Goal: Task Accomplishment & Management: Complete application form

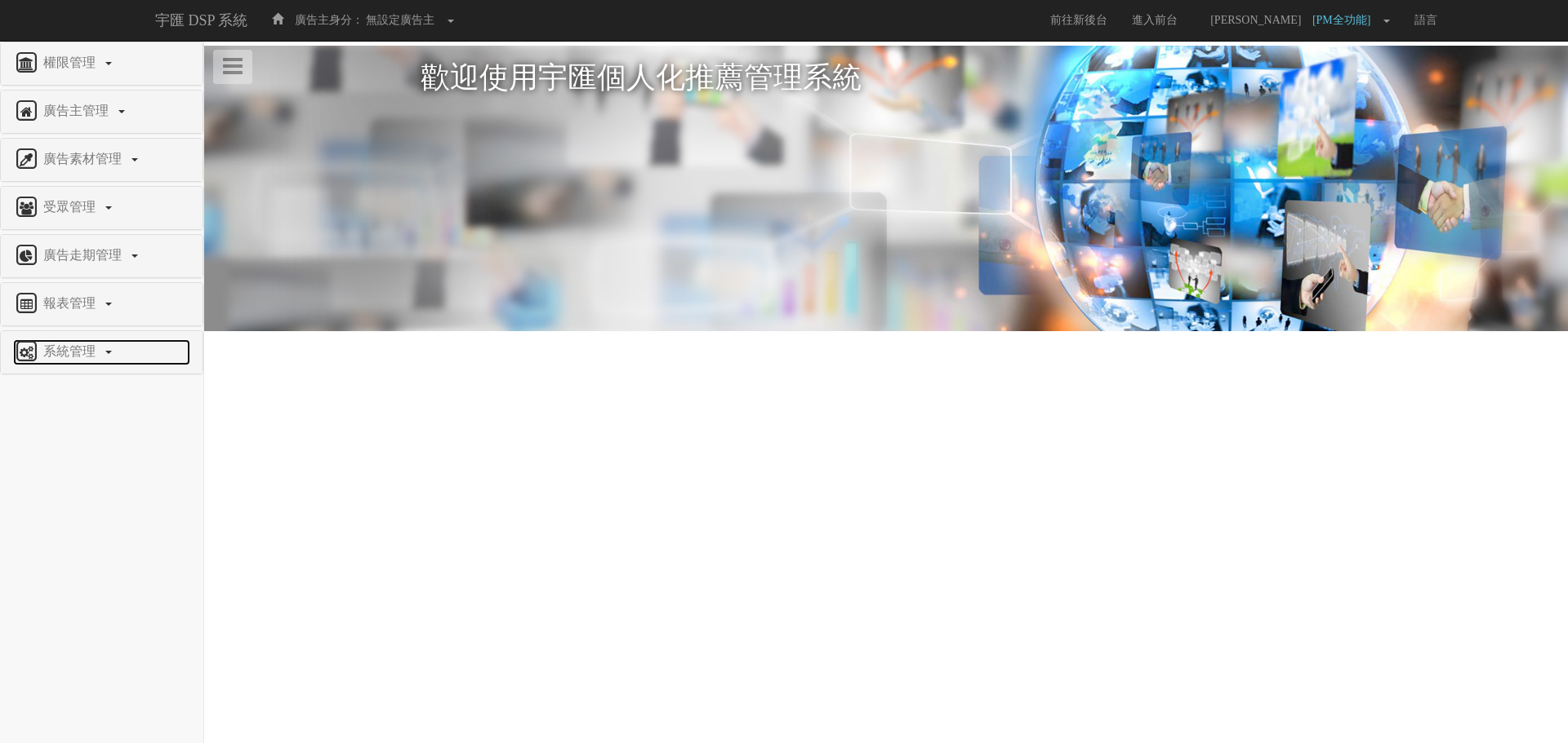
click at [86, 352] on span "系統管理" at bounding box center [71, 351] width 64 height 14
click at [88, 555] on span "廣告驗證設定" at bounding box center [53, 558] width 80 height 12
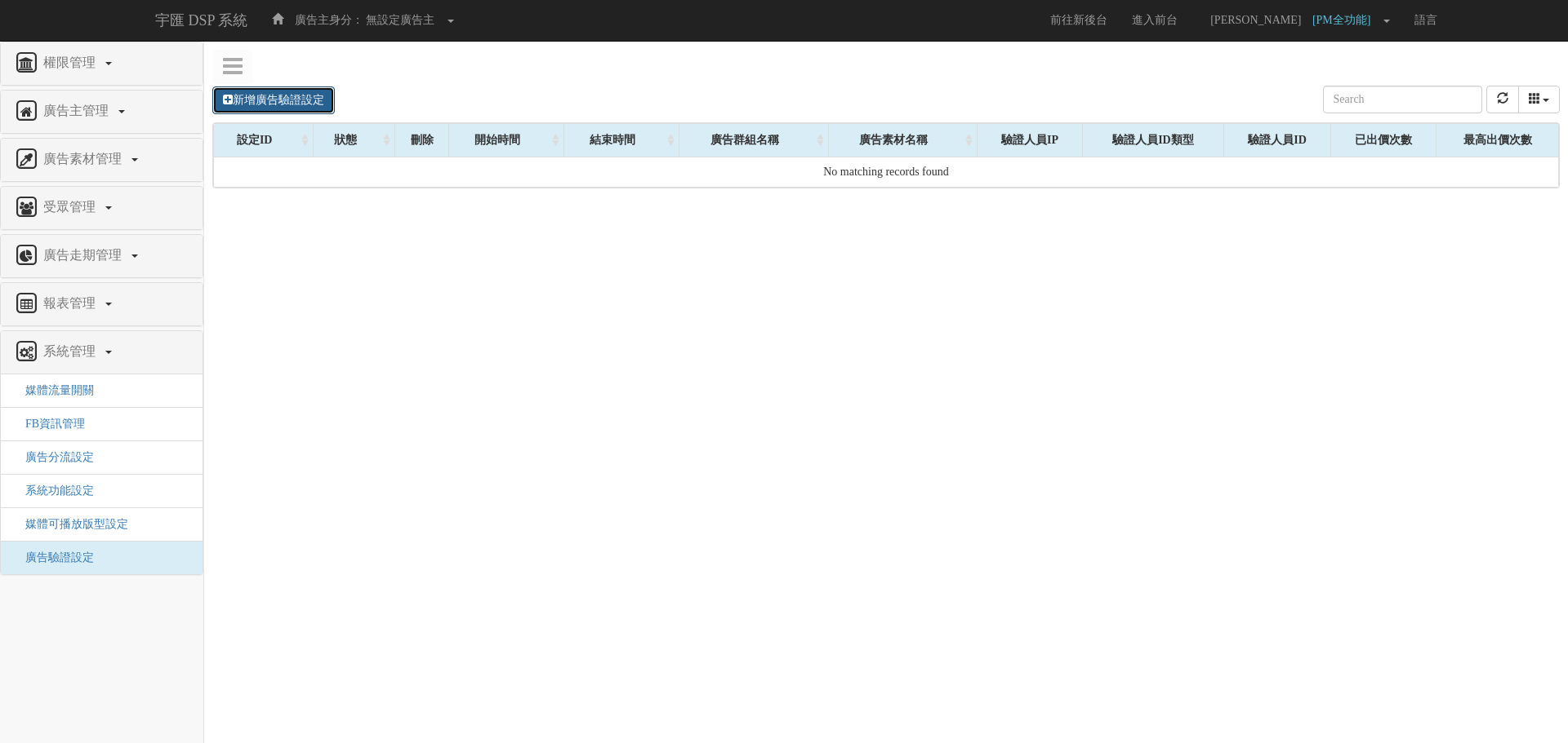
click at [299, 97] on link "新增廣告驗證設定" at bounding box center [272, 100] width 122 height 27
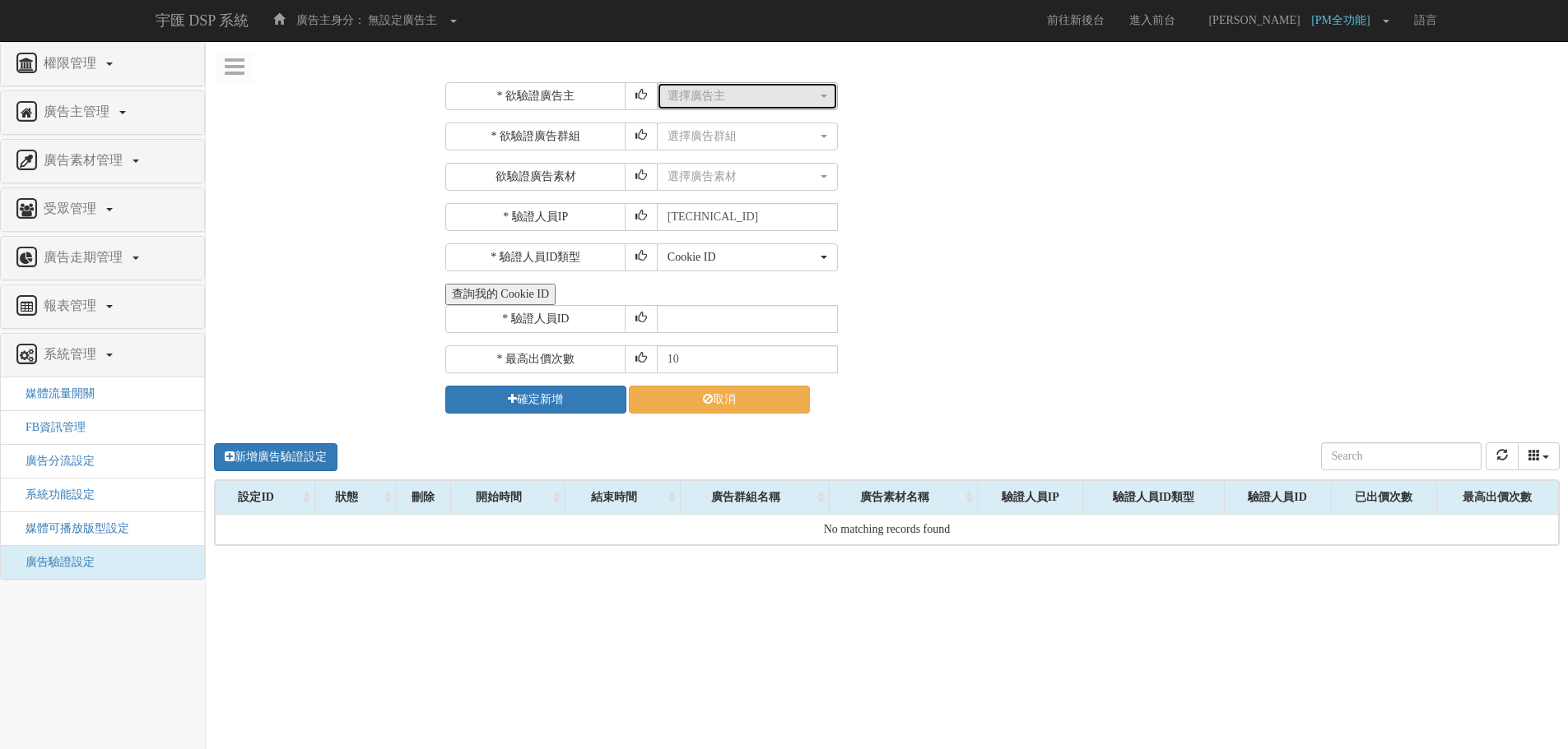
click at [707, 91] on div "選擇廣告主" at bounding box center [742, 95] width 150 height 16
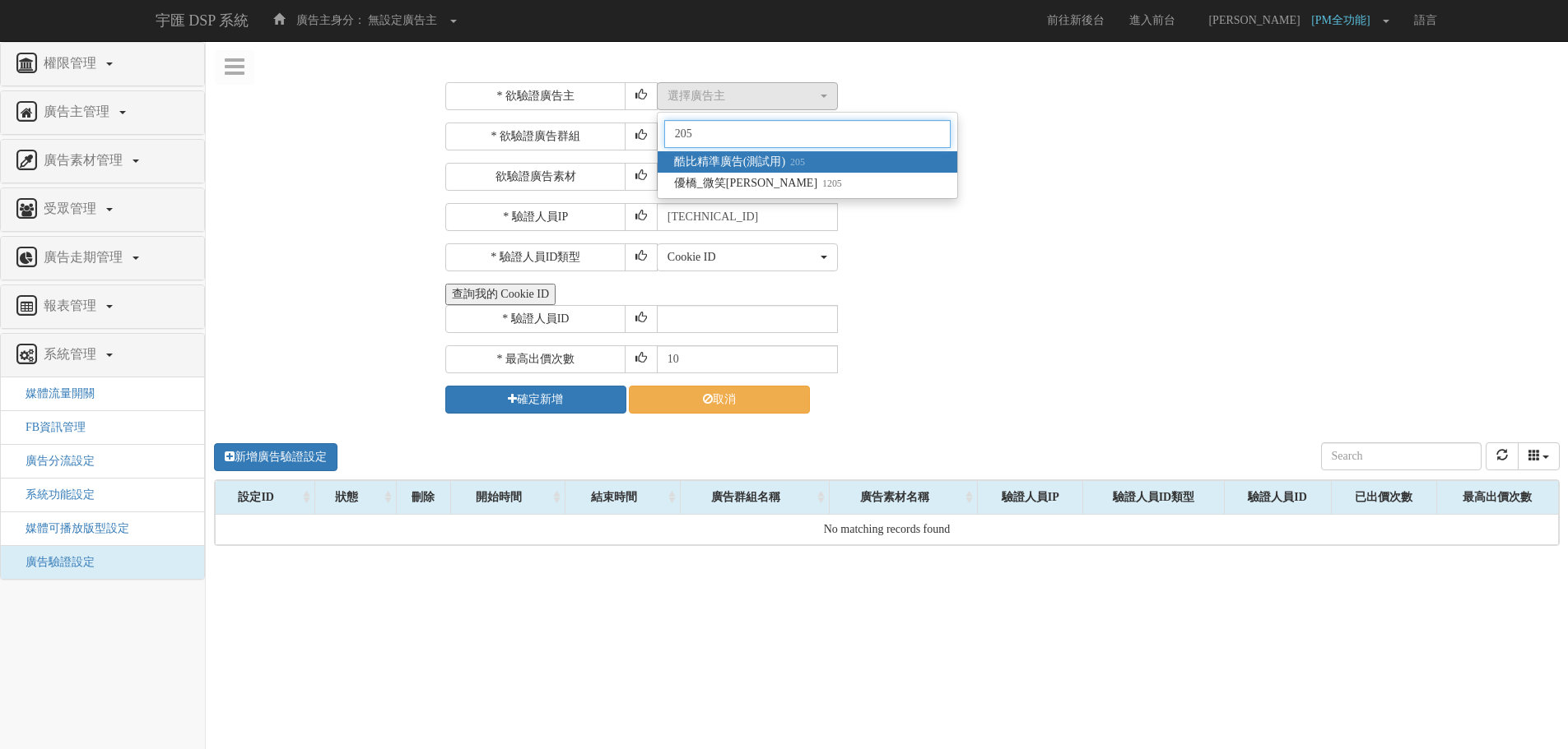
type input "205"
click at [798, 160] on small "205" at bounding box center [795, 162] width 20 height 11
select select "205"
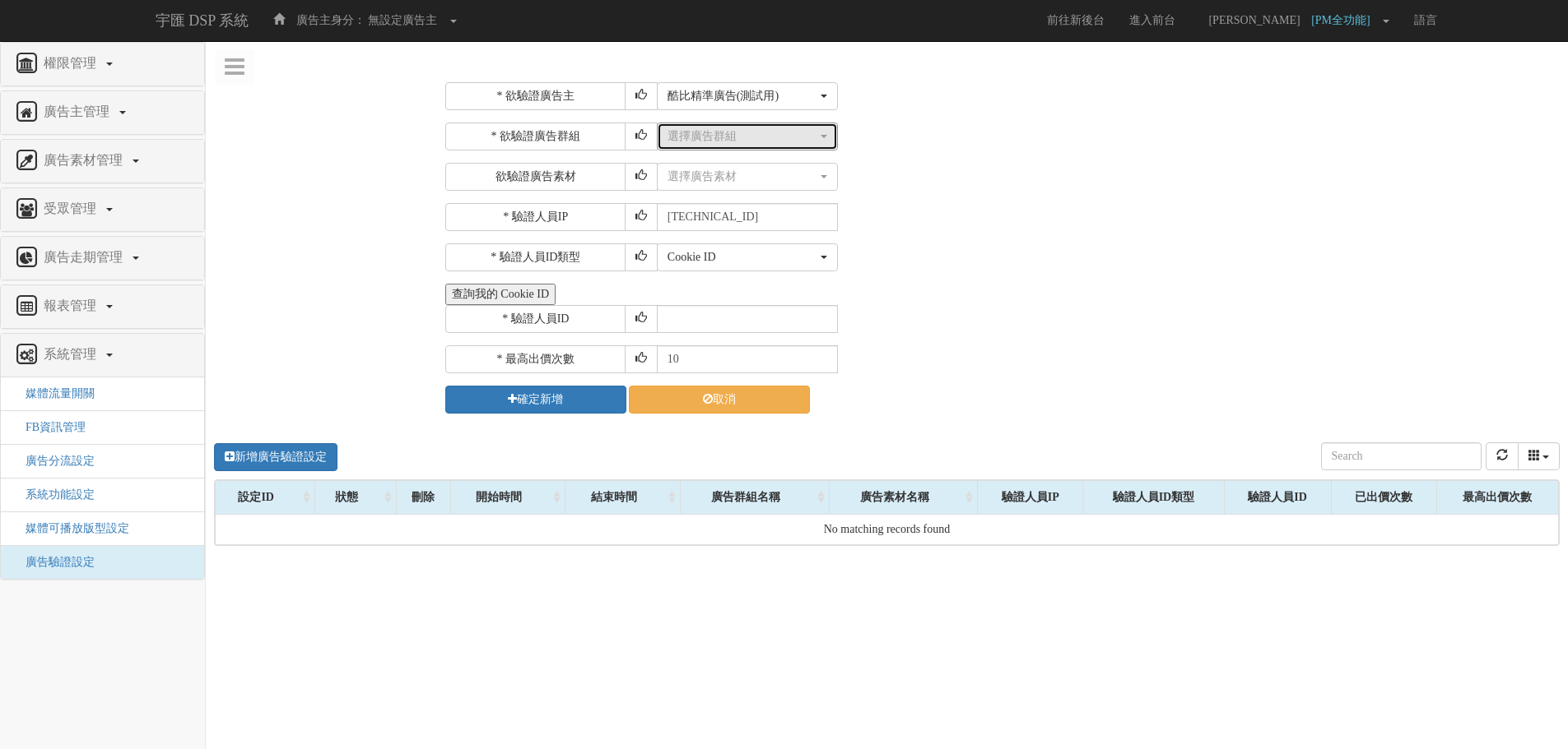
click at [754, 132] on div "選擇廣告群組" at bounding box center [742, 136] width 150 height 16
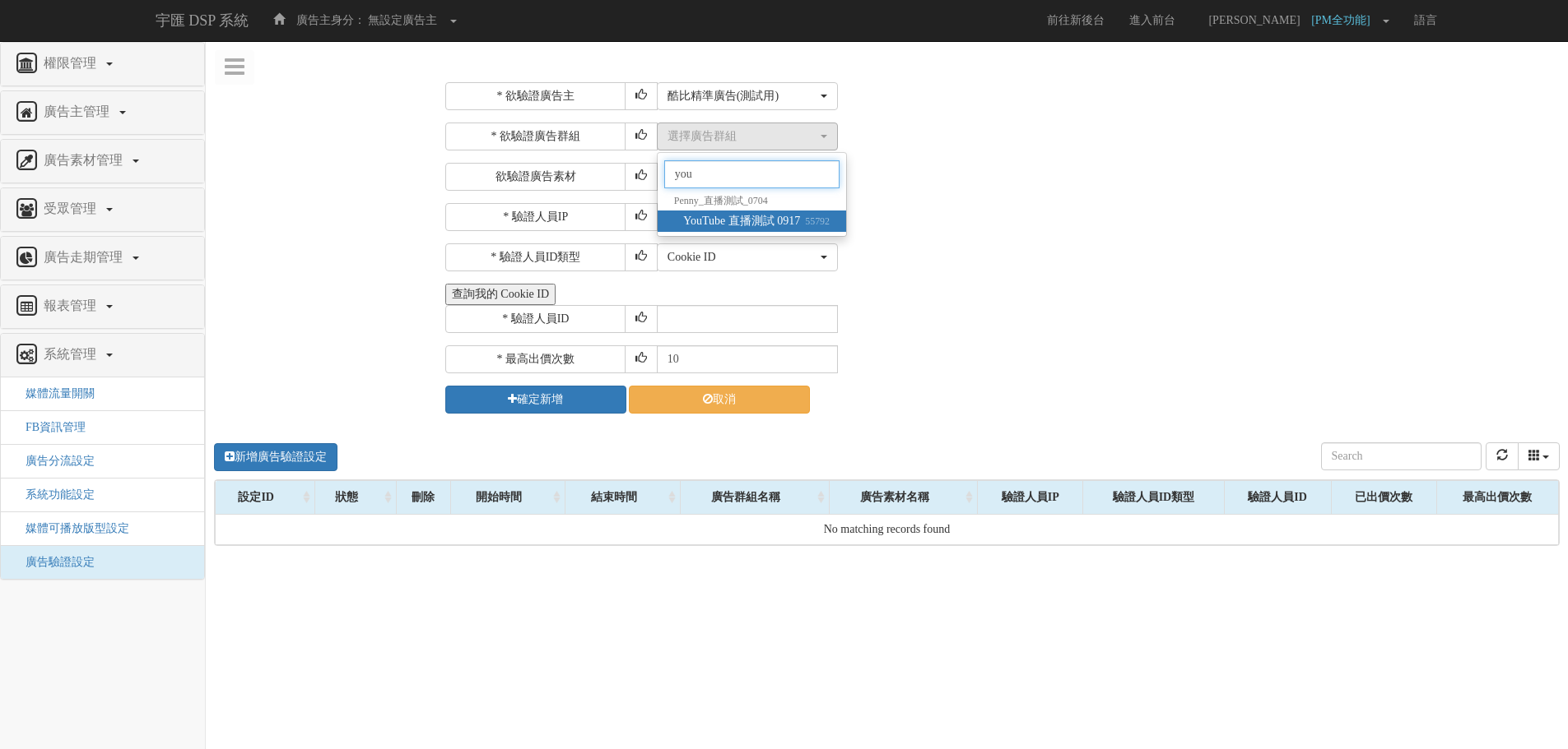
type input "you"
click at [781, 218] on span "YouTube 直播測試 0917 55792" at bounding box center [757, 221] width 147 height 16
select select "55792"
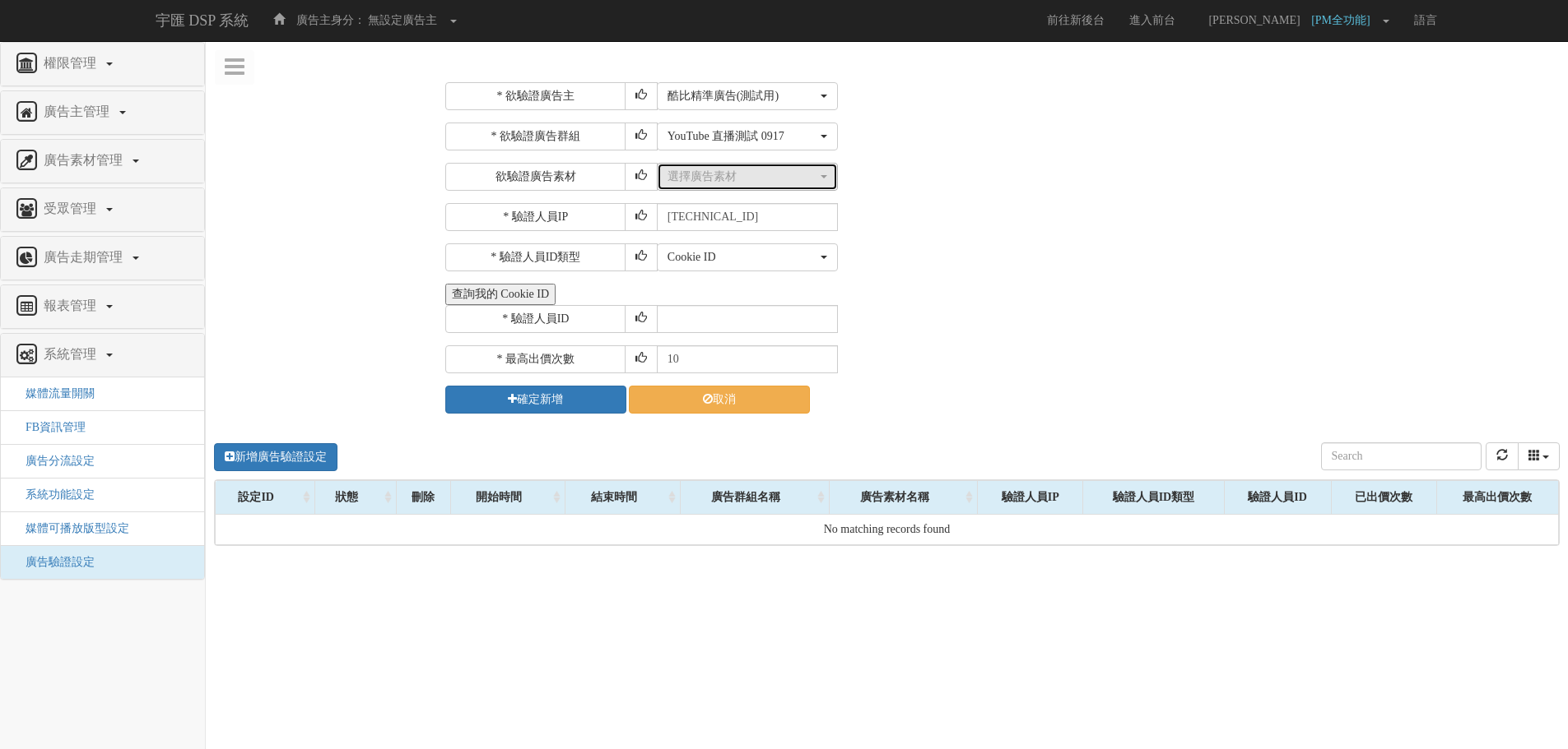
click at [707, 181] on div "選擇廣告素材" at bounding box center [742, 176] width 150 height 16
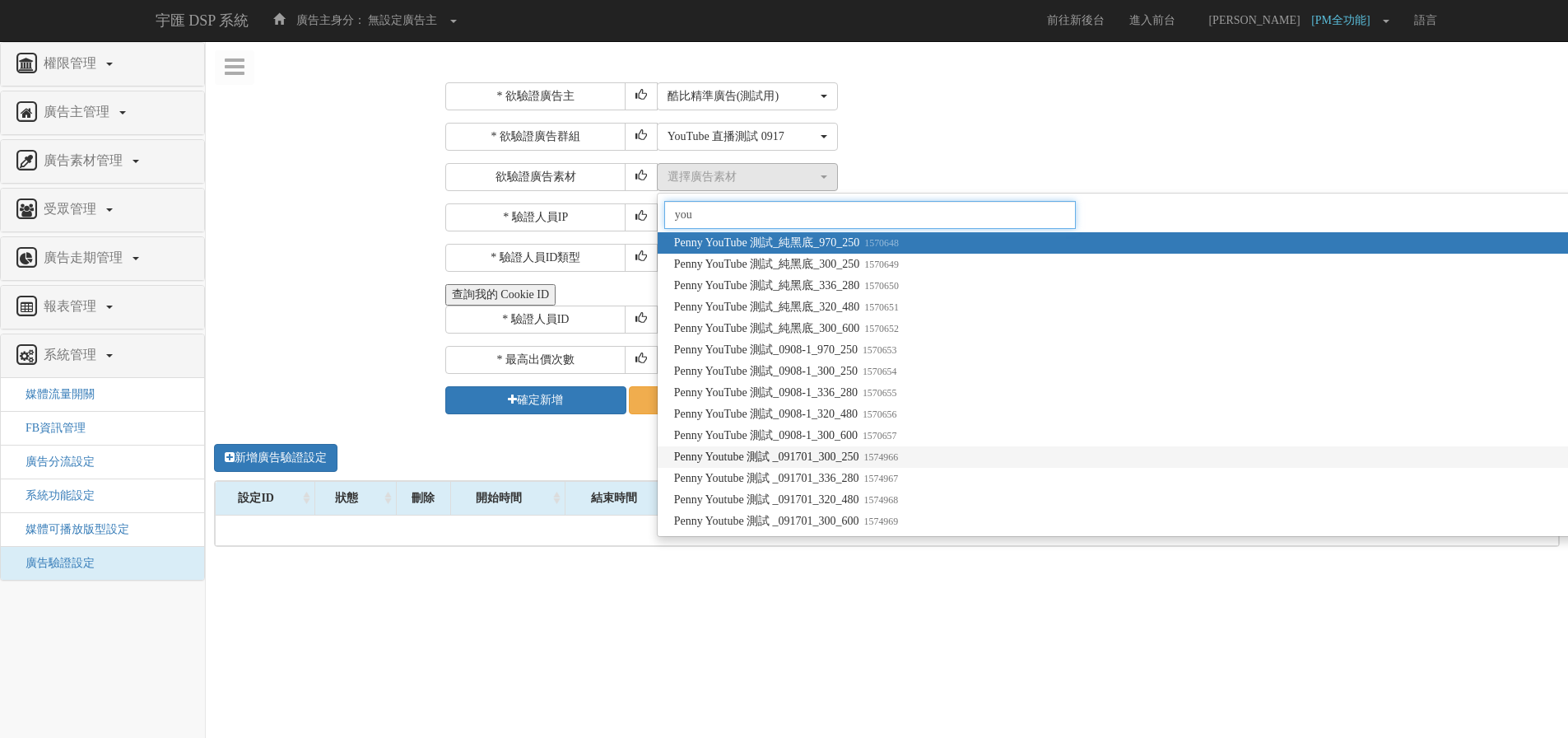
type input "you"
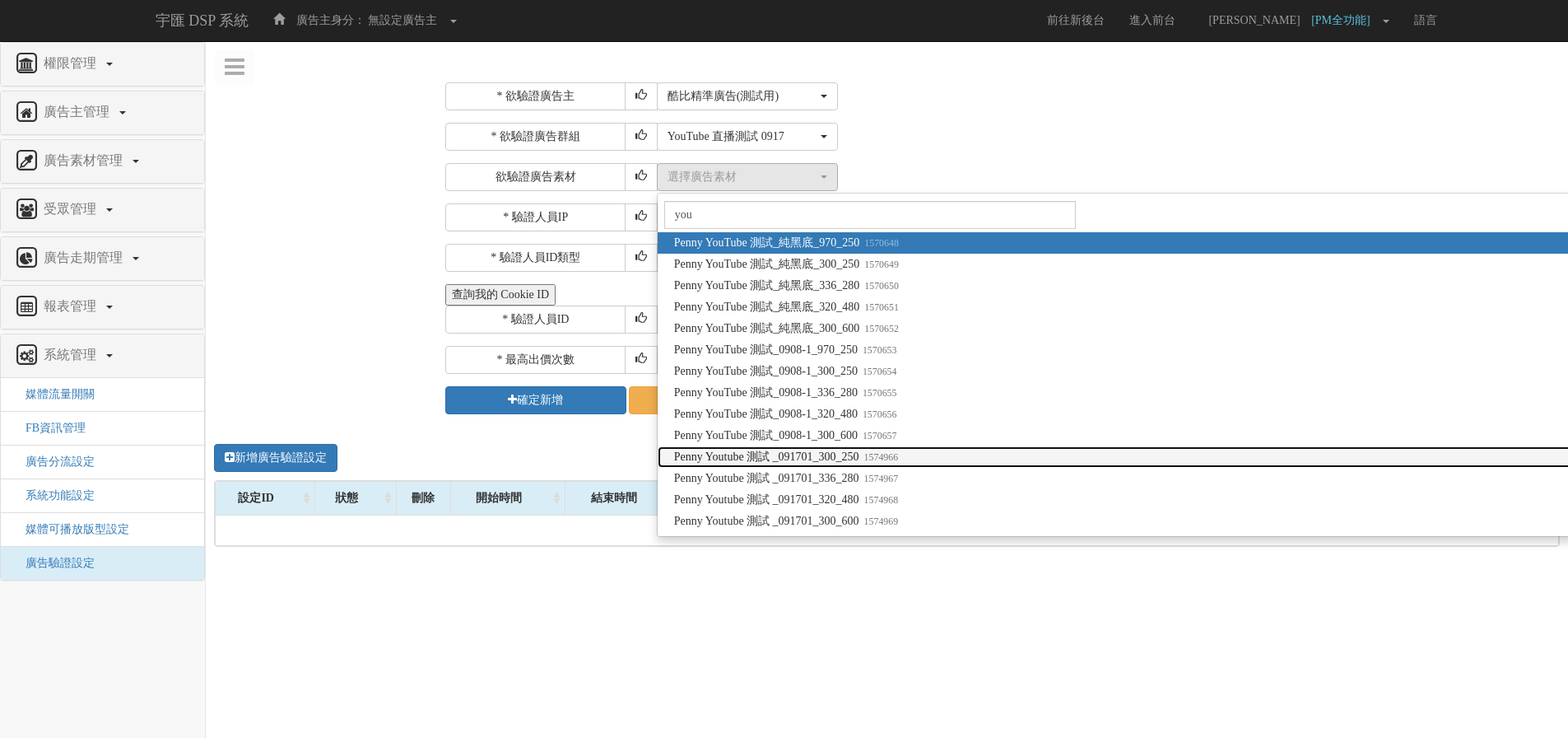
click at [933, 456] on link "Penny Youtube 測試 _091701_300_250 1574966" at bounding box center [1483, 457] width 1651 height 21
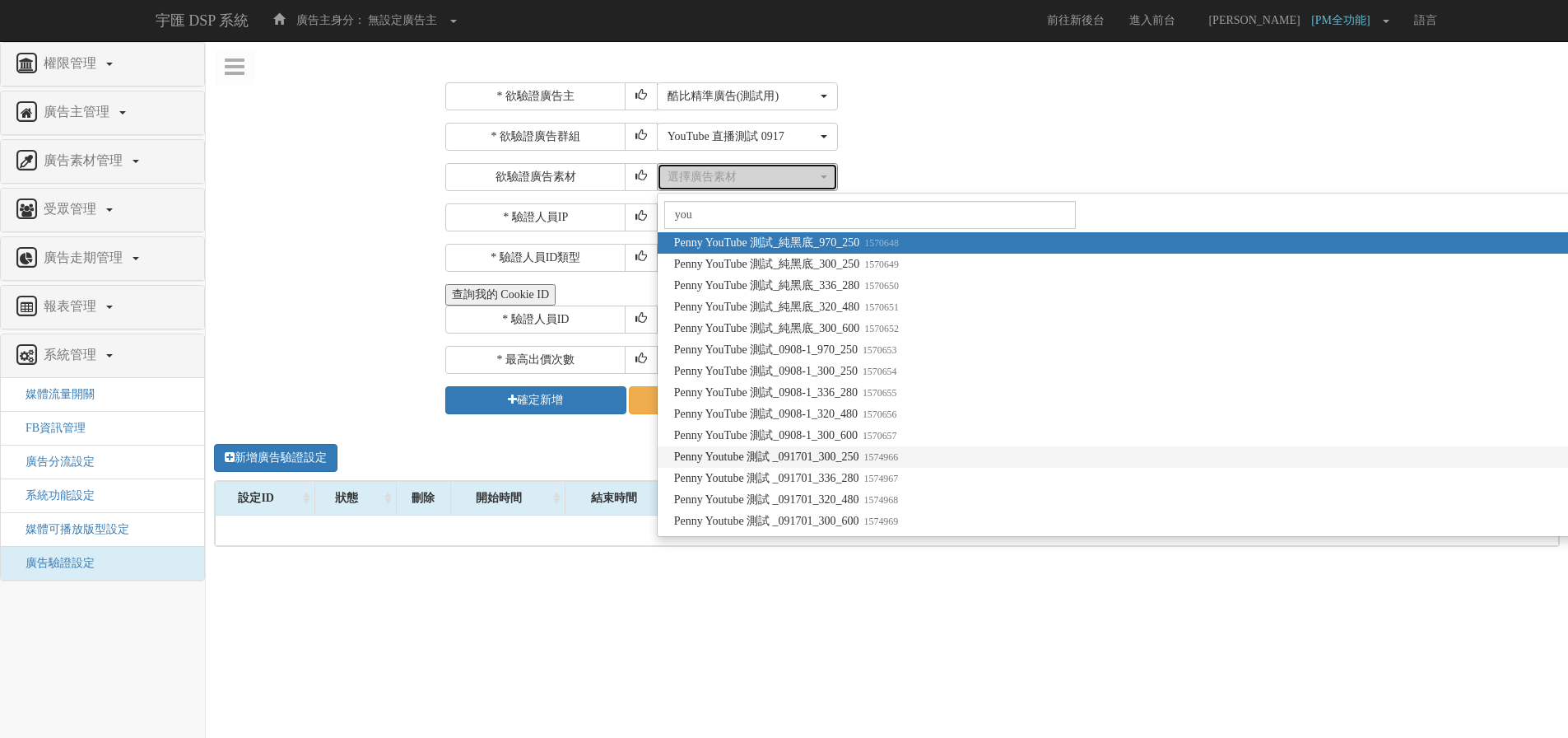
select select "1574966"
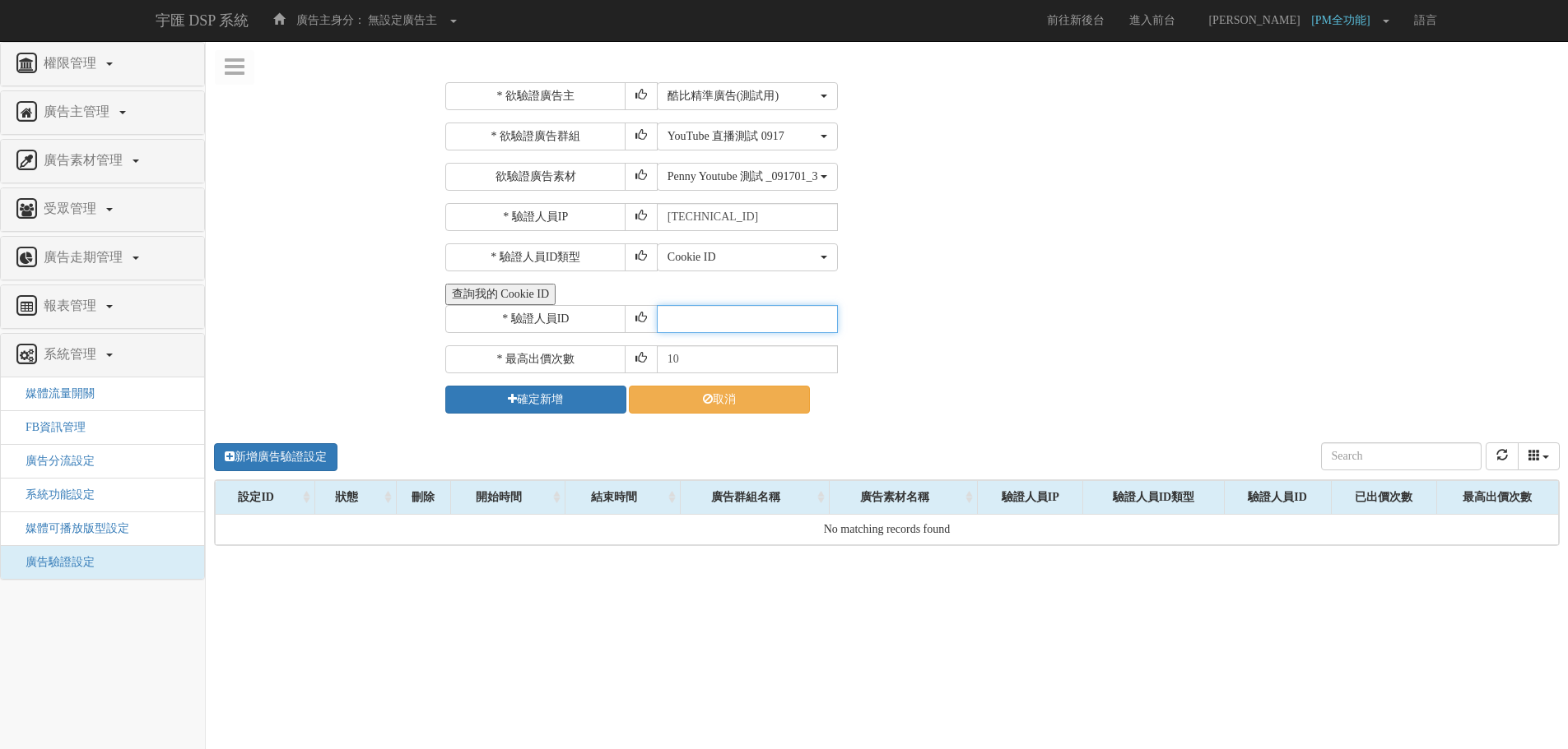
click at [715, 318] on input "text" at bounding box center [747, 318] width 181 height 28
paste input "CVR20250122005530711375"
type input "CVR20250122005530711375"
drag, startPoint x: 687, startPoint y: 358, endPoint x: 670, endPoint y: 358, distance: 17.0
click at [670, 358] on input "10" at bounding box center [747, 359] width 181 height 28
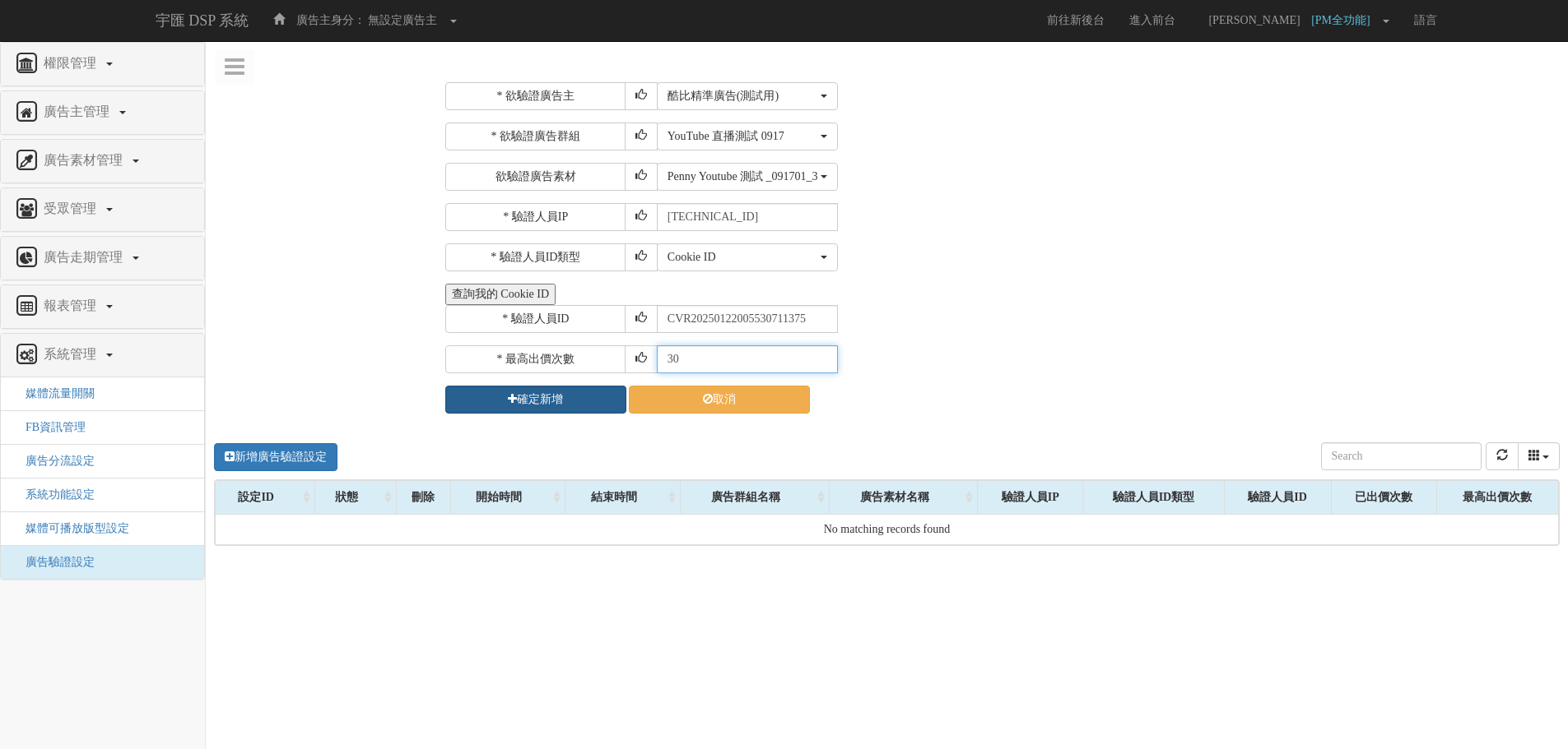
type input "30"
click at [548, 403] on button "確定新增" at bounding box center [536, 399] width 181 height 28
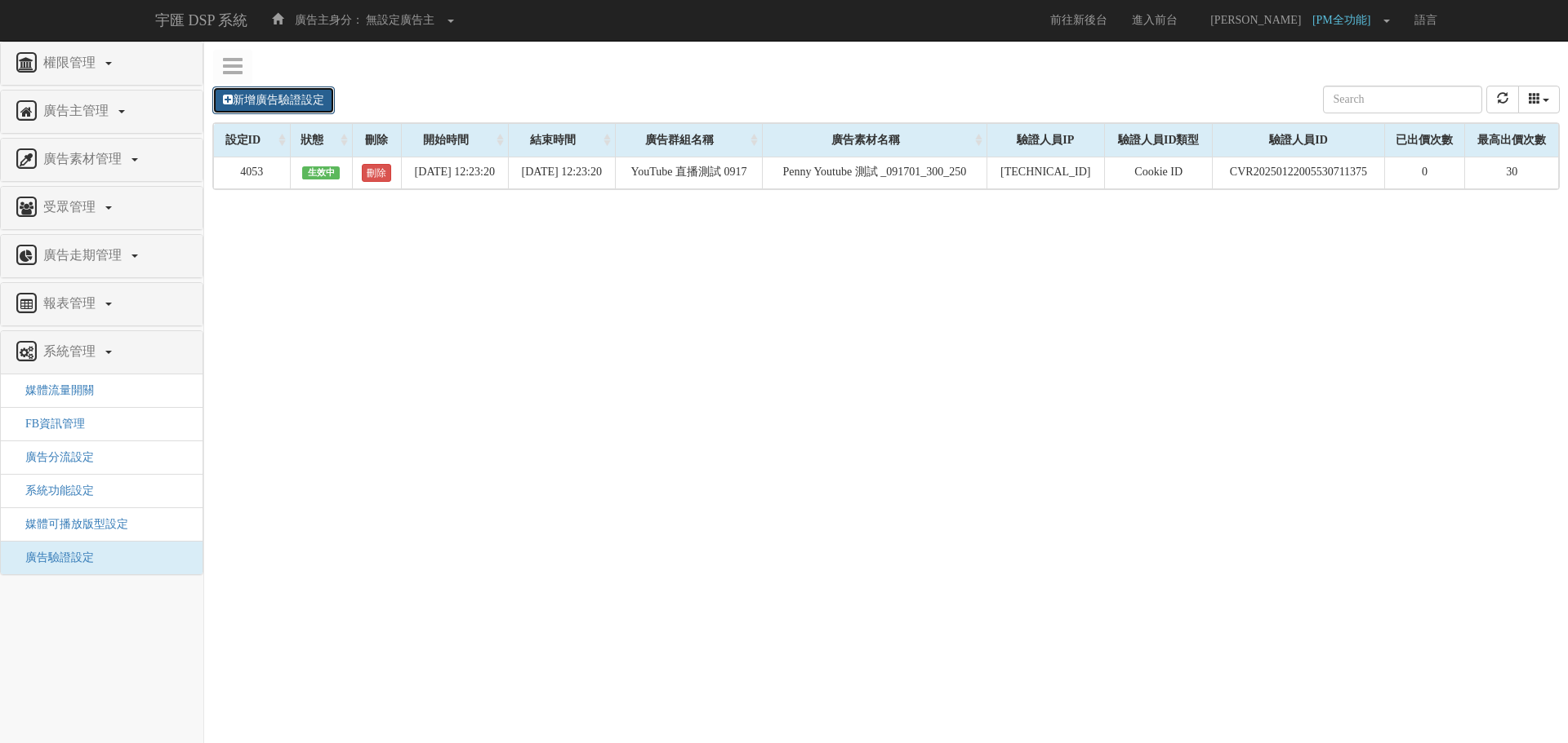
click at [259, 99] on link "新增廣告驗證設定" at bounding box center [272, 100] width 122 height 27
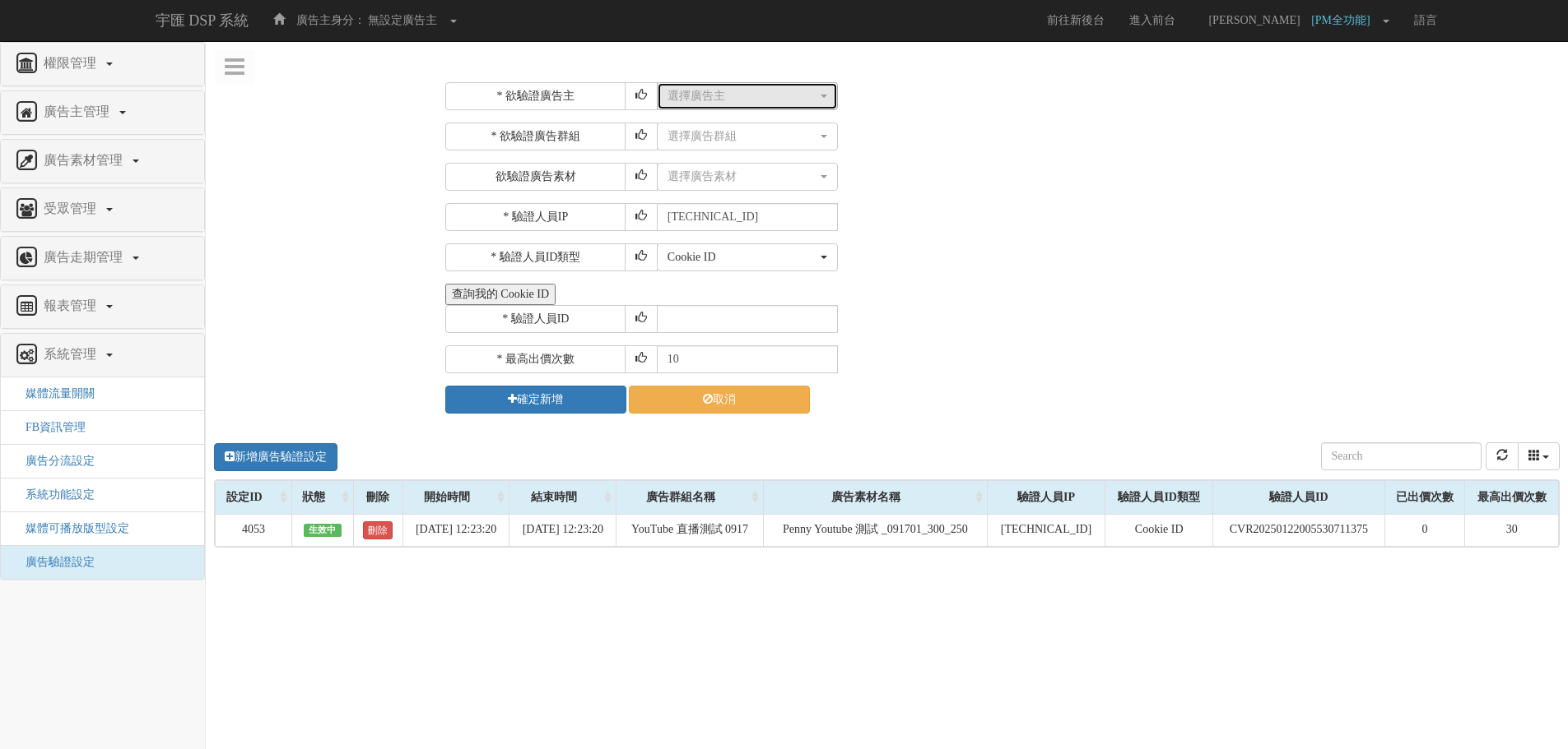
click at [683, 102] on div "選擇廣告主" at bounding box center [742, 95] width 150 height 16
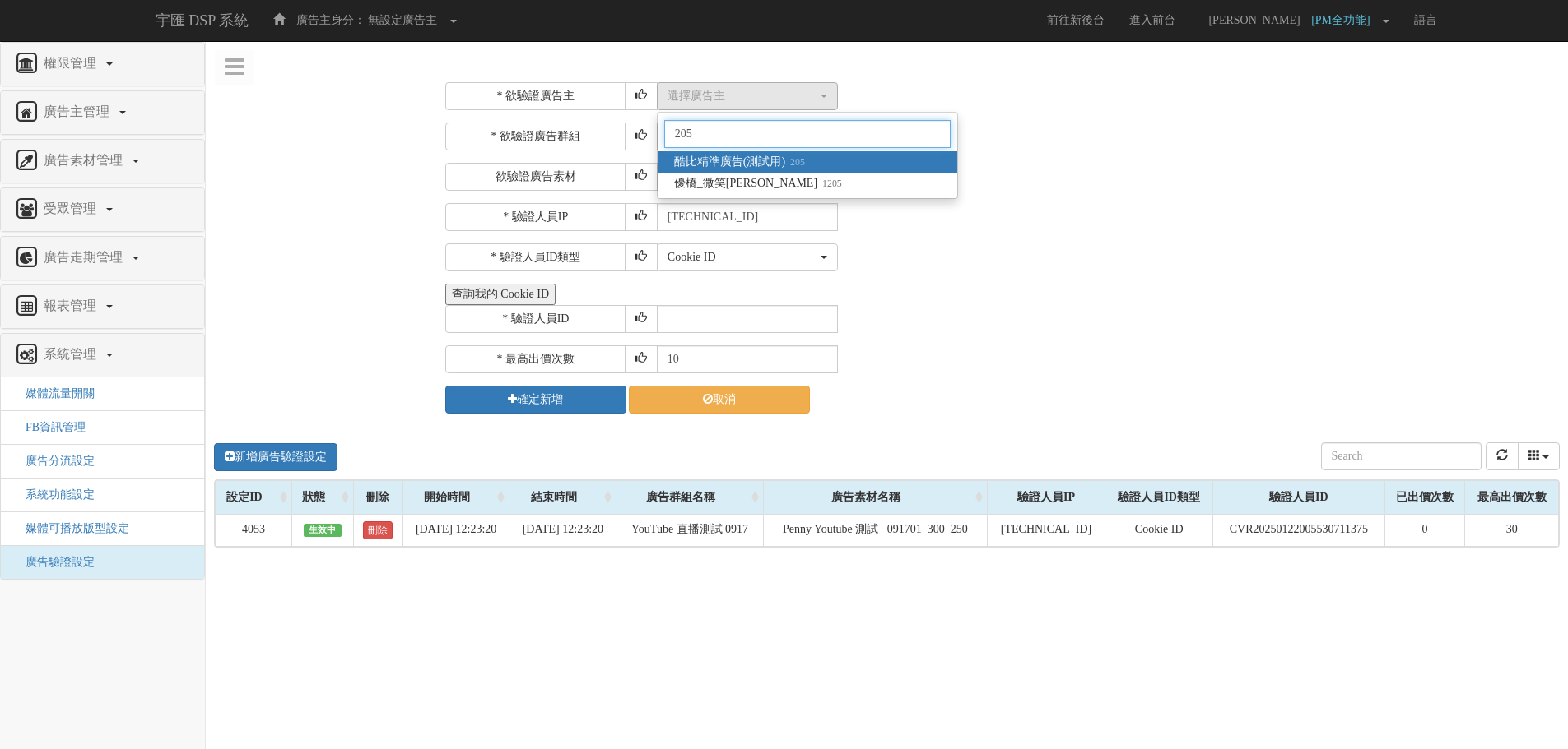
type input "205"
click at [742, 165] on span "酷比精準廣告(測試用) 205" at bounding box center [739, 161] width 131 height 16
select select "205"
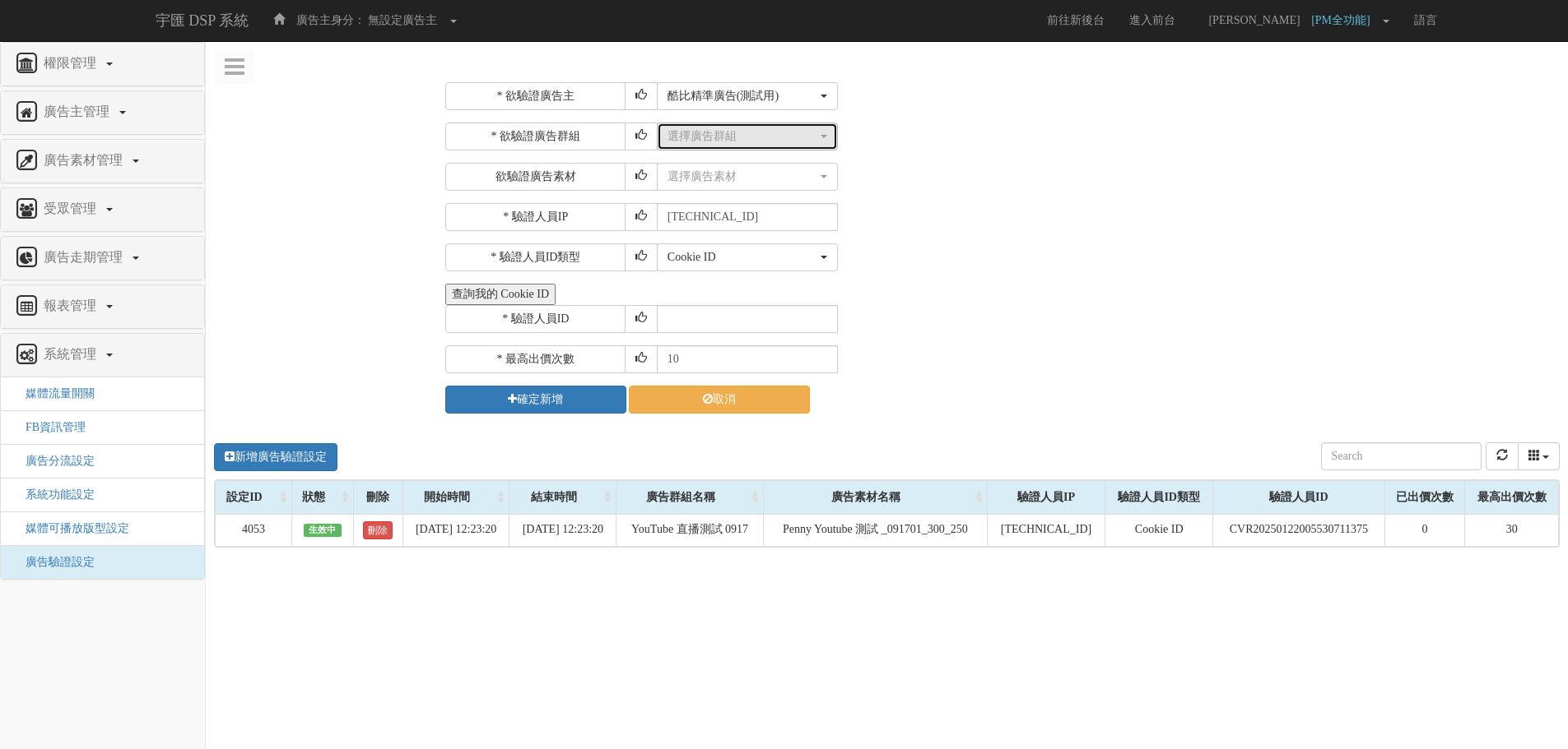
click at [726, 132] on div "選擇廣告群組" at bounding box center [742, 136] width 150 height 16
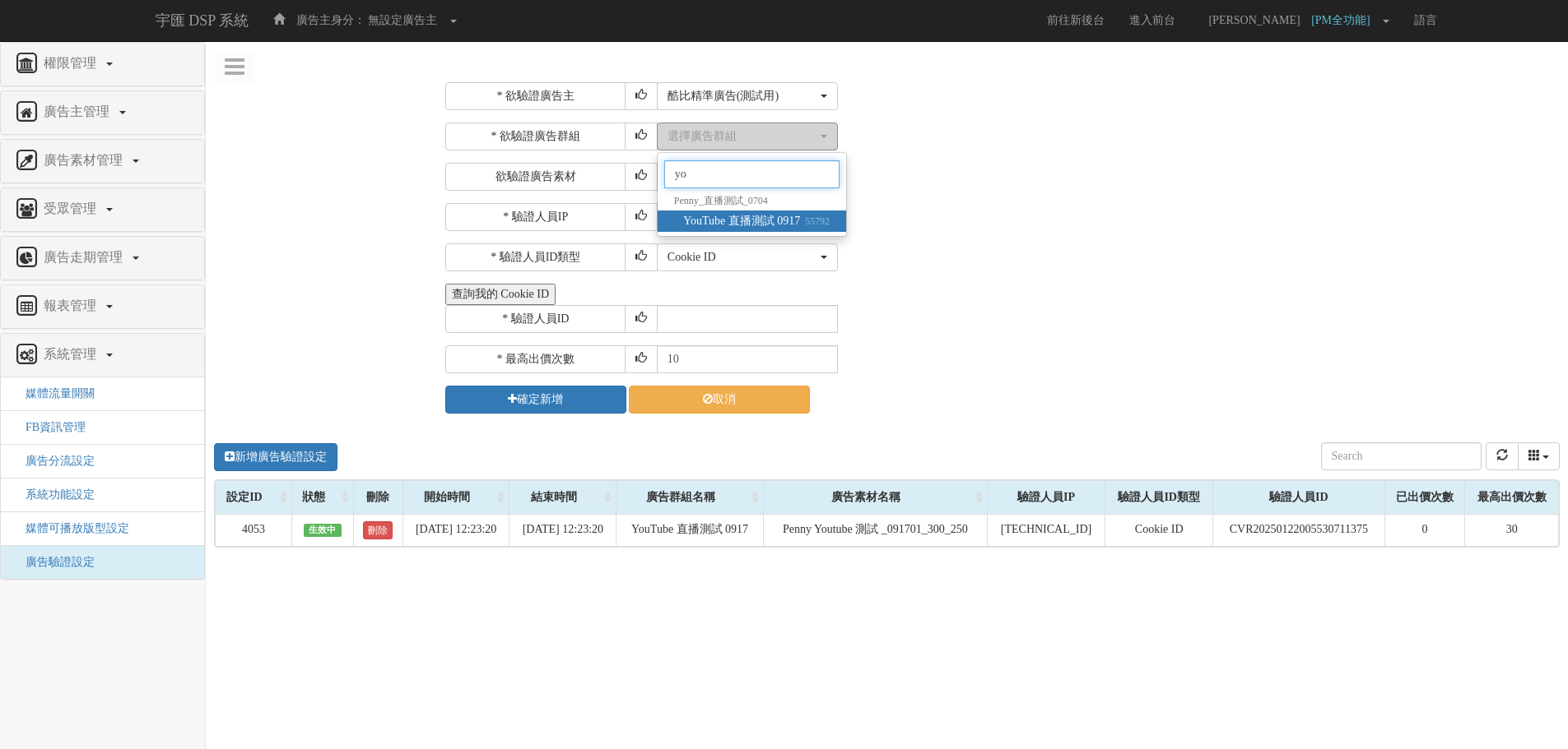
type input "you"
select select "55792"
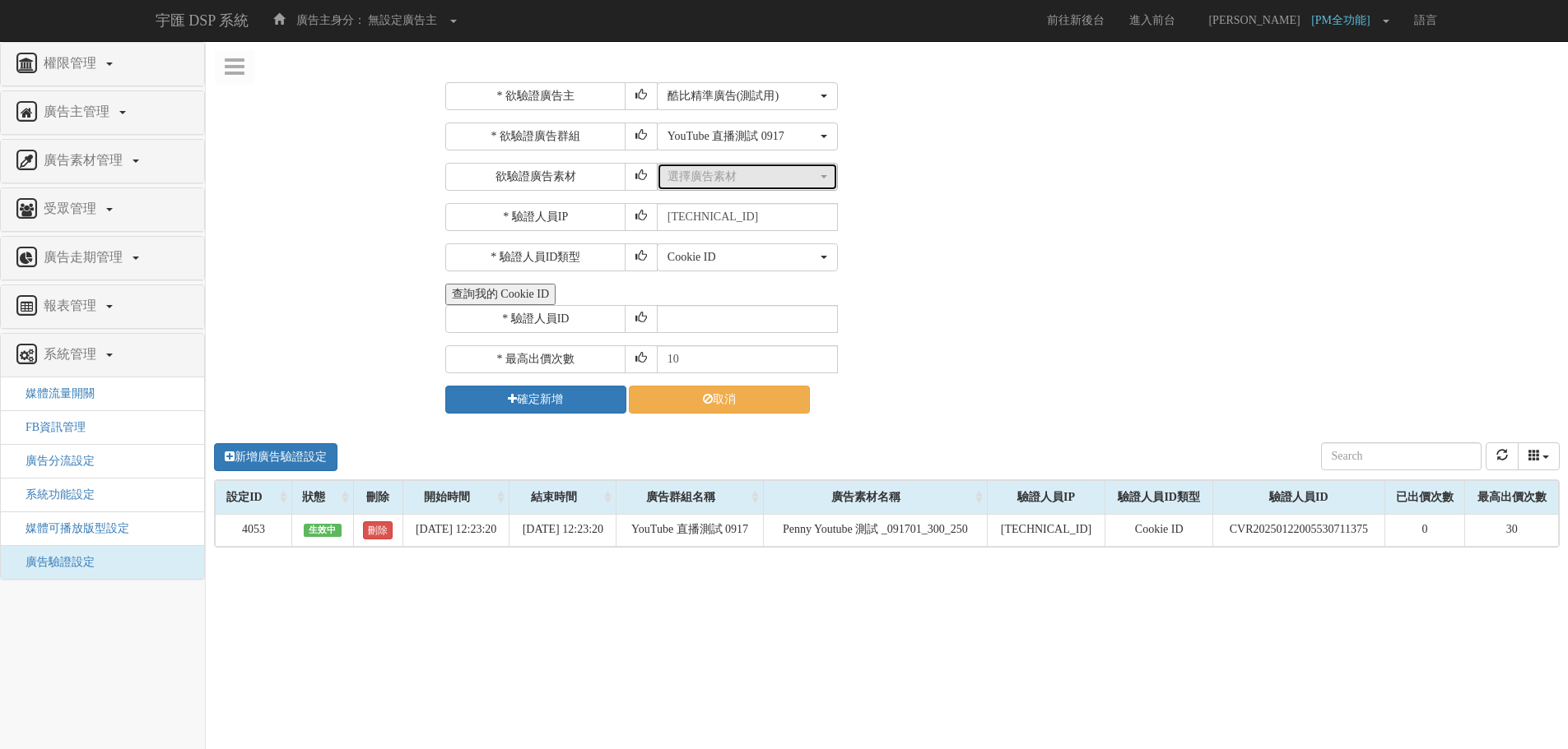
click at [743, 167] on button "選擇廣告素材" at bounding box center [747, 176] width 181 height 28
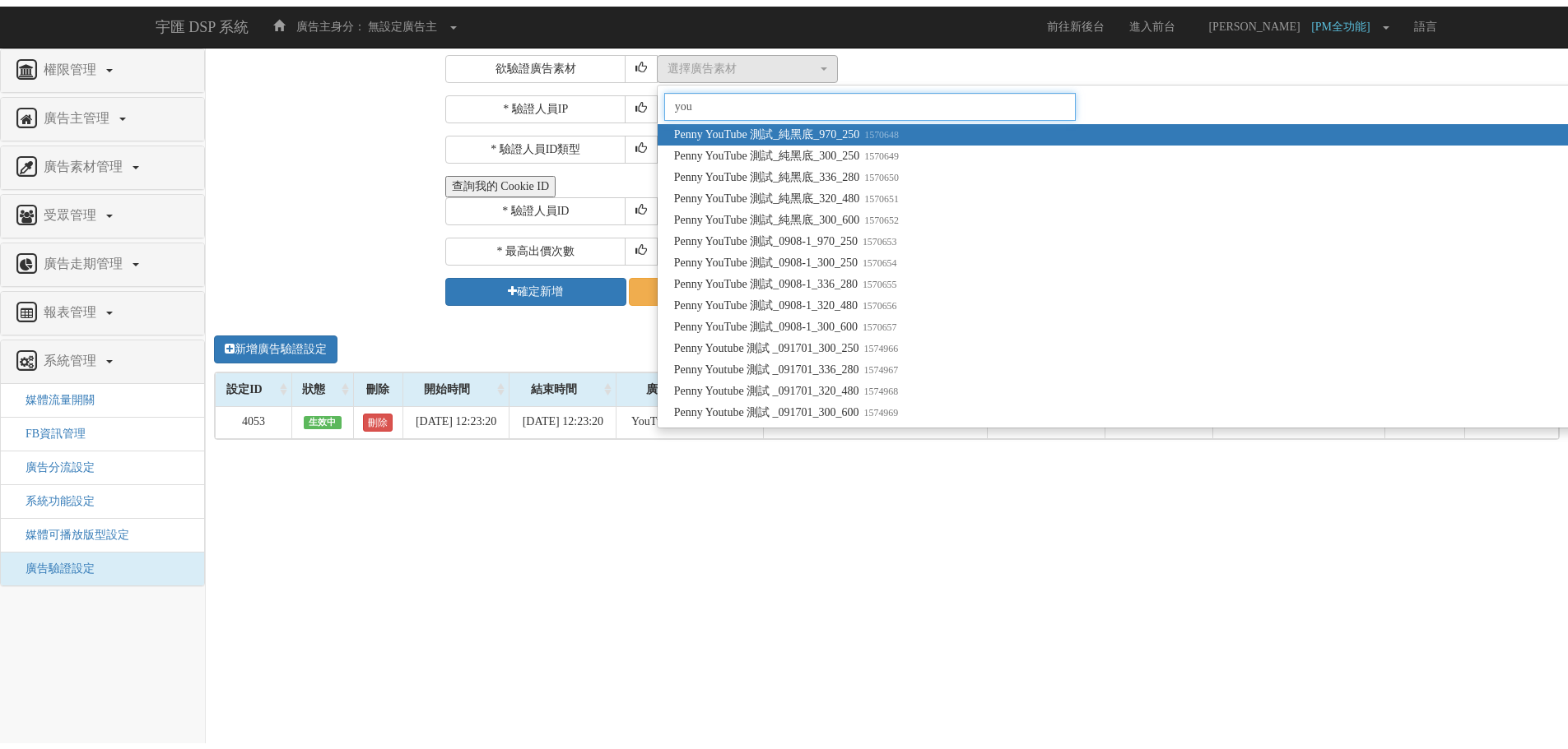
scroll to position [34, 0]
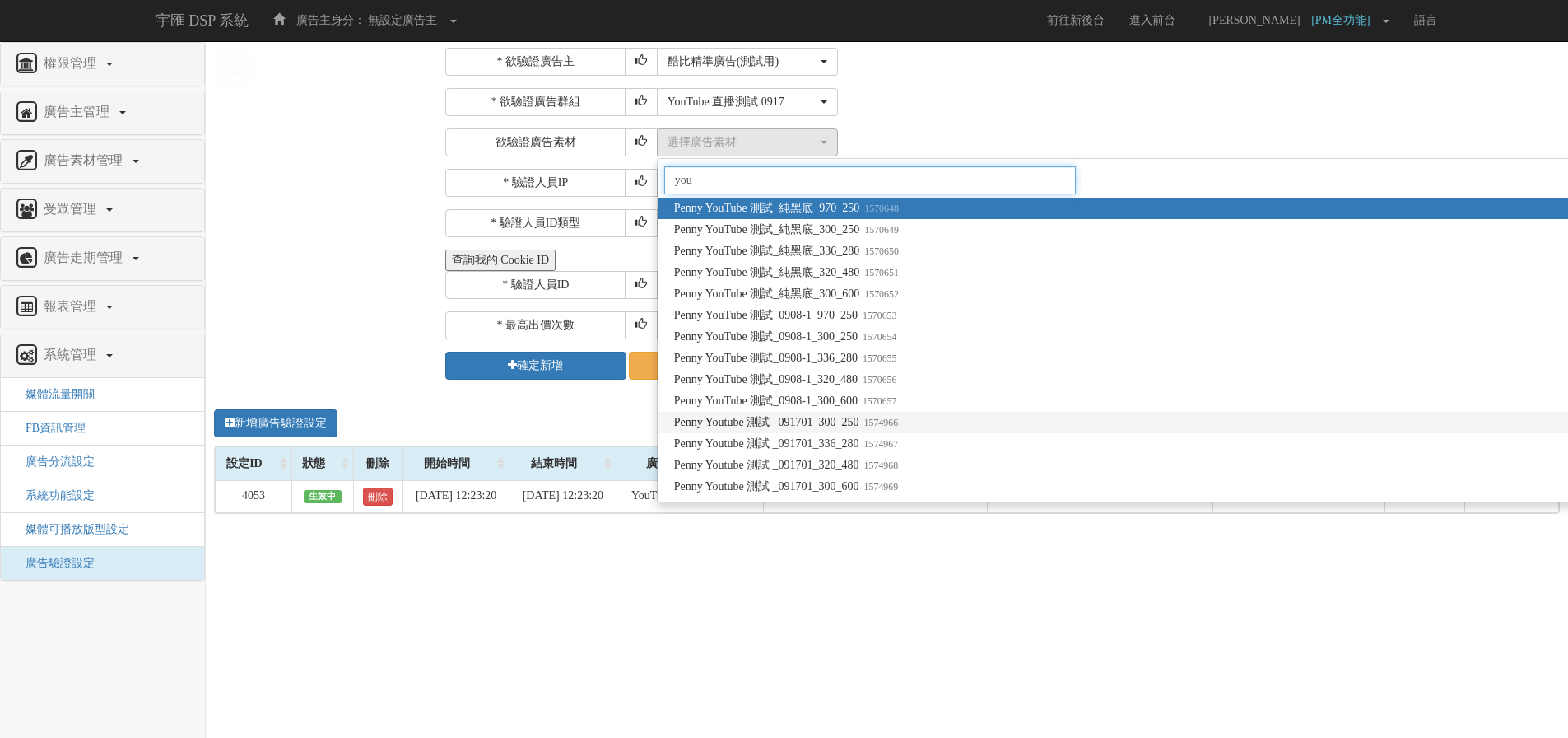
type input "you"
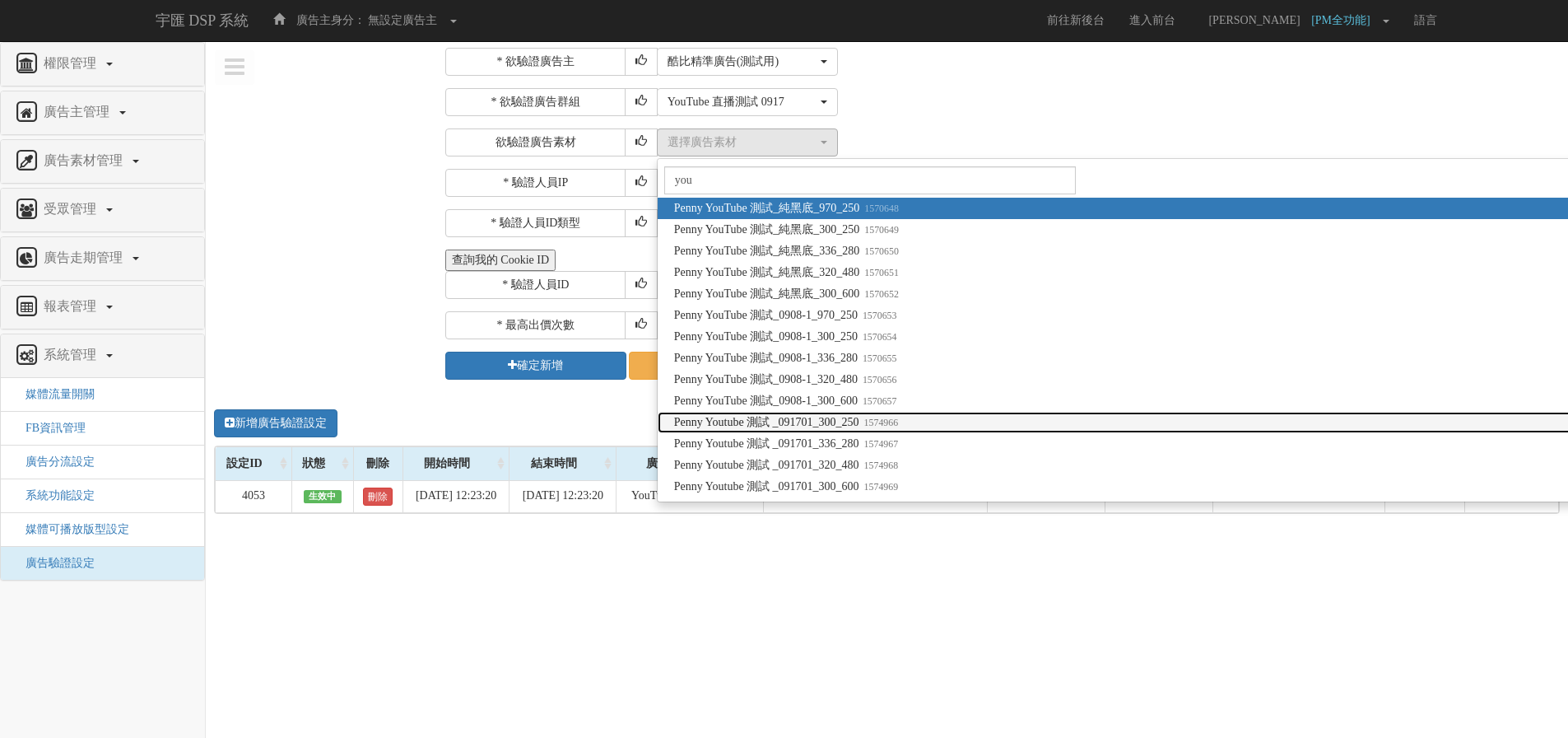
click at [848, 424] on span "Penny Youtube 測試 _091701_300_250 1574966" at bounding box center [785, 421] width 224 height 16
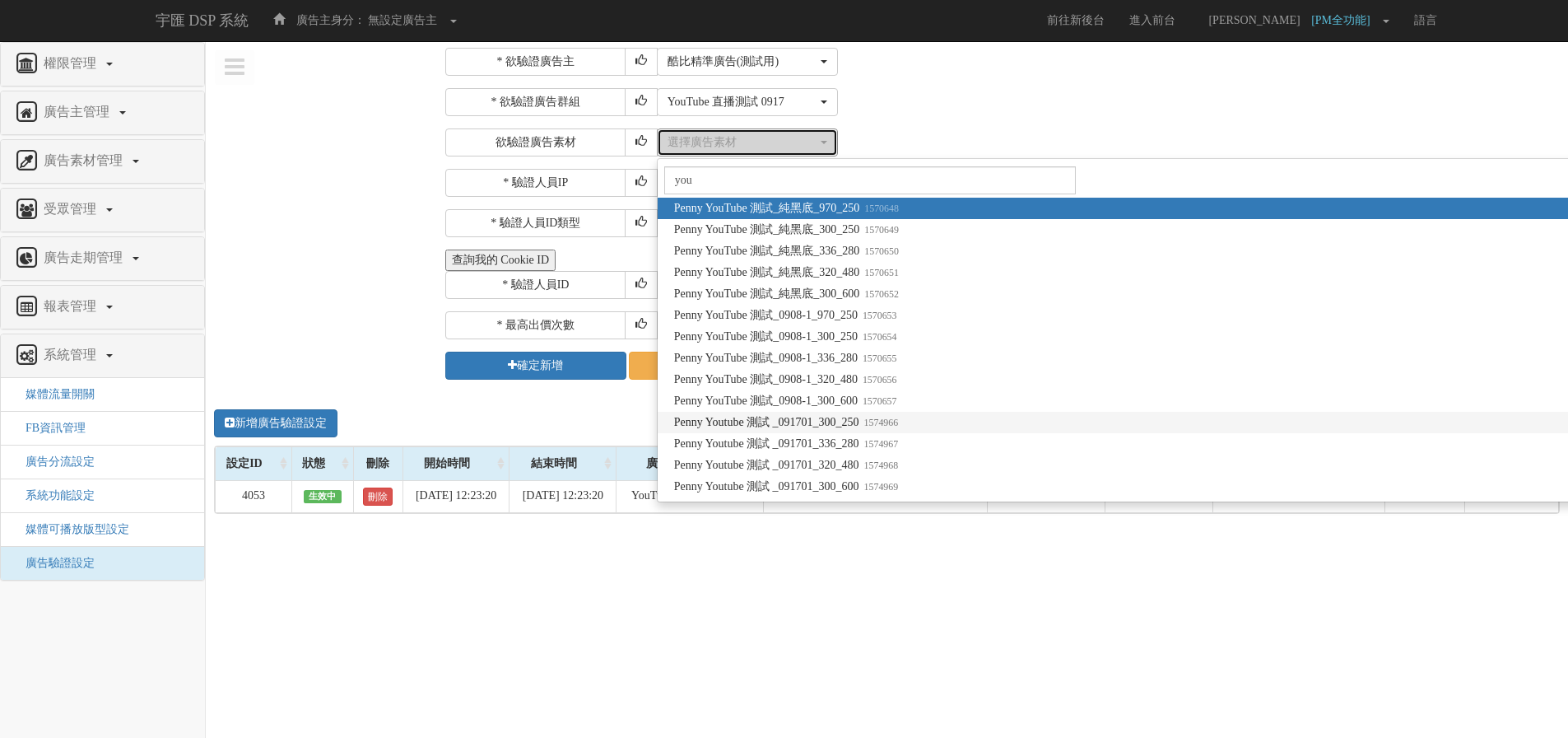
select select "1574966"
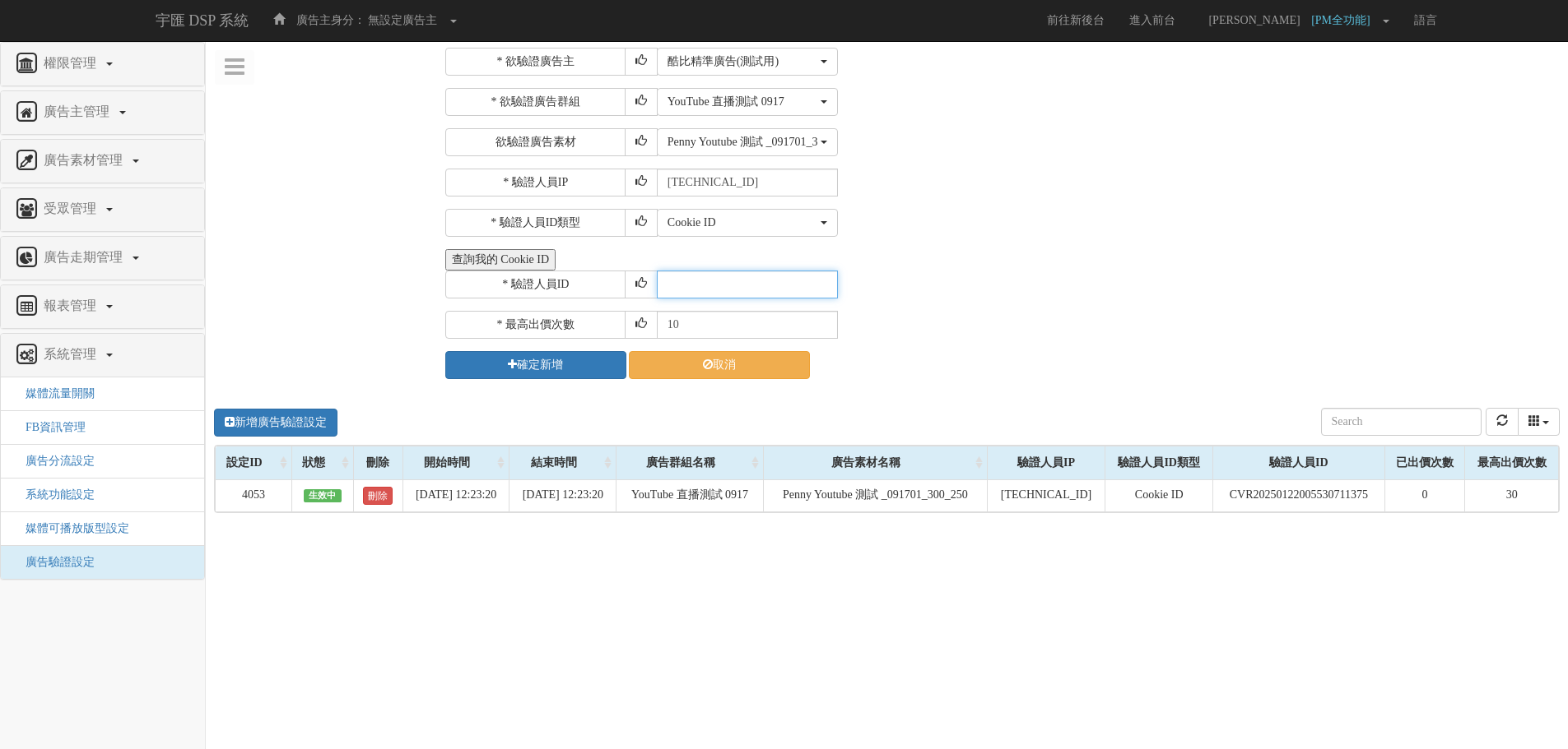
click at [746, 282] on input "text" at bounding box center [747, 284] width 181 height 28
paste input "CGR20241018164154940831"
type input "CGR20241018164154940831"
drag, startPoint x: 715, startPoint y: 324, endPoint x: 501, endPoint y: 308, distance: 214.6
click at [501, 308] on div "* 欲驗證廣告主 選擇廣告主 特力+ 科技紫薇網 Momo Uniqlo EFShop 樂天 屈臣氏Watsons sinyi 信義房屋 S2_Brands白…" at bounding box center [1000, 213] width 1110 height 332
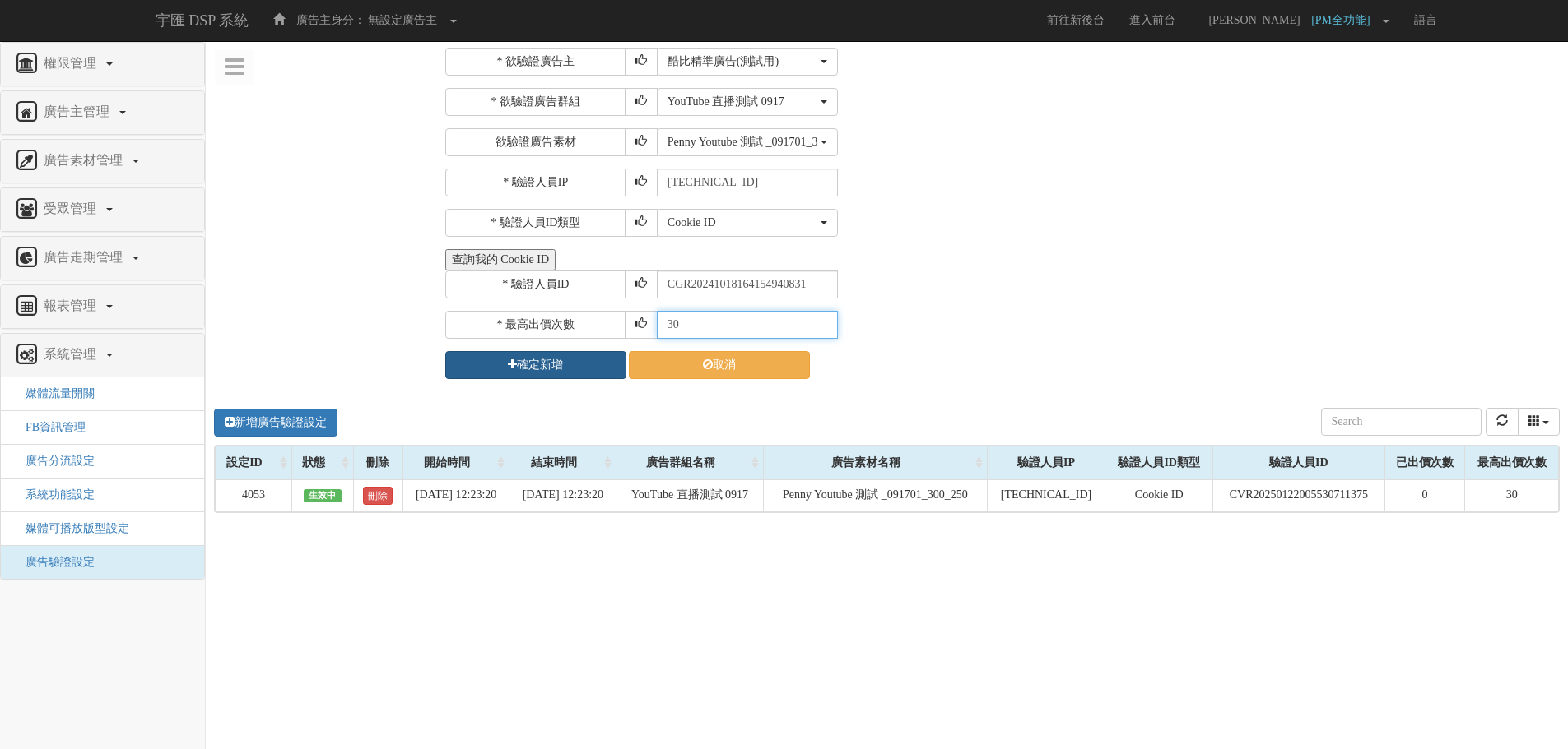
type input "30"
click at [519, 356] on button "確定新增" at bounding box center [536, 365] width 181 height 28
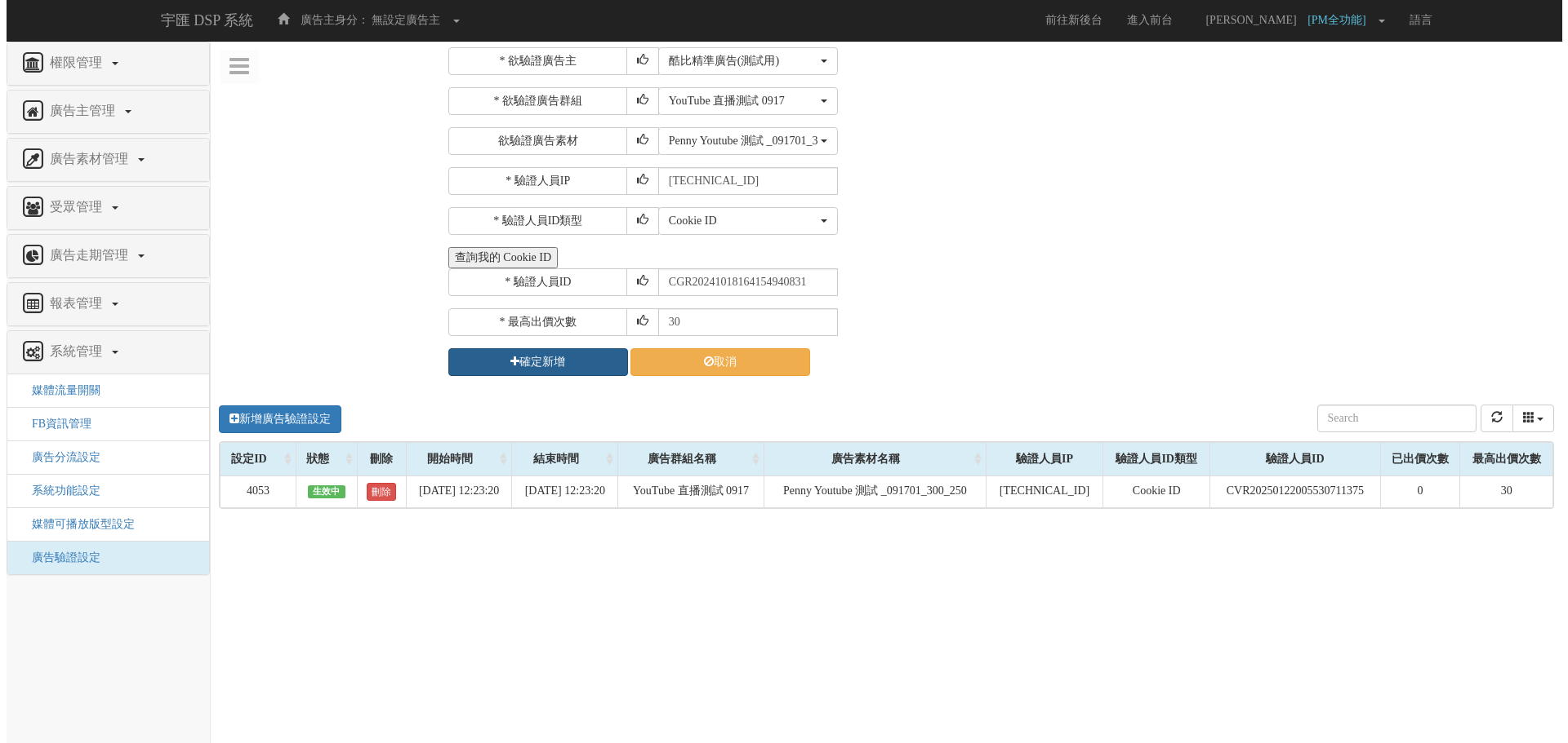
scroll to position [0, 0]
